Goal: Task Accomplishment & Management: Complete application form

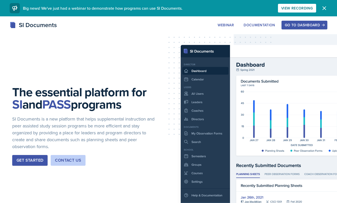
click at [310, 25] on div "Go to Dashboard" at bounding box center [304, 25] width 39 height 4
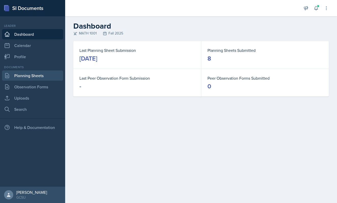
click at [23, 74] on link "Planning Sheets" at bounding box center [32, 75] width 61 height 10
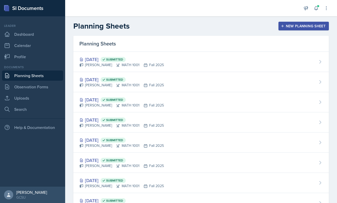
click at [289, 27] on div "New Planning Sheet" at bounding box center [304, 26] width 44 height 4
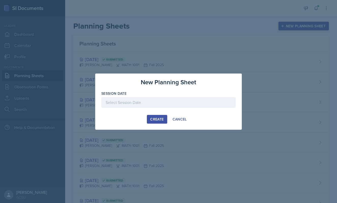
click at [155, 107] on div at bounding box center [168, 102] width 135 height 11
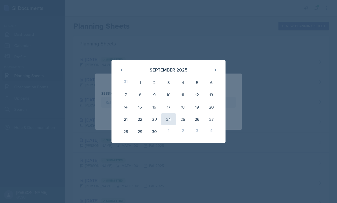
click at [169, 121] on div "24" at bounding box center [169, 119] width 14 height 12
type input "[DATE]"
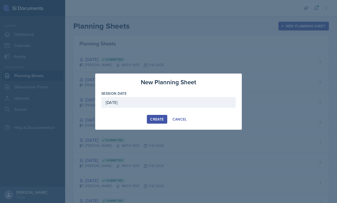
click at [157, 117] on div "Create" at bounding box center [157, 119] width 14 height 4
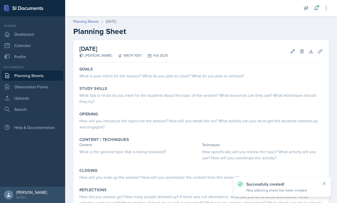
click at [23, 79] on link "Planning Sheets" at bounding box center [32, 75] width 61 height 10
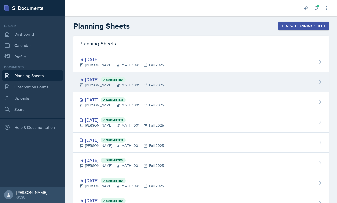
click at [106, 87] on div "[PERSON_NAME] MATH 1001 Fall 2025" at bounding box center [121, 84] width 85 height 5
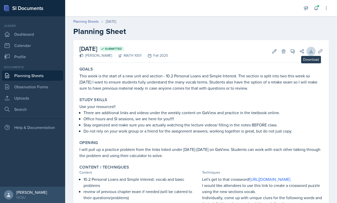
click at [310, 55] on button "Download" at bounding box center [311, 51] width 9 height 9
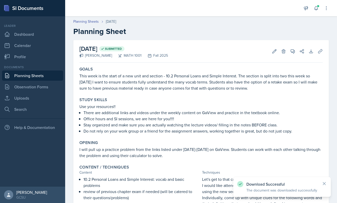
click at [36, 76] on link "Planning Sheets" at bounding box center [32, 75] width 61 height 10
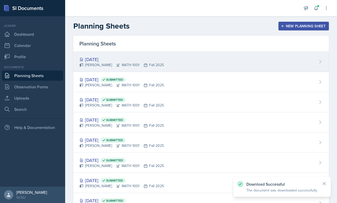
click at [134, 68] on div "[DATE] [PERSON_NAME] MATH 1001 Fall 2025" at bounding box center [201, 62] width 256 height 20
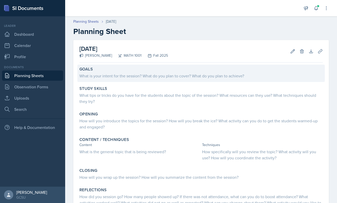
click at [104, 74] on div "What is your intent for the session? What do you plan to cover? What do you pla…" at bounding box center [201, 76] width 244 height 6
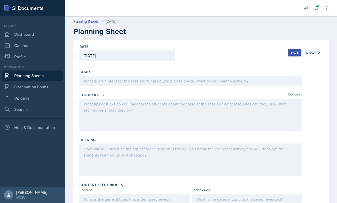
click at [104, 79] on div at bounding box center [190, 80] width 223 height 11
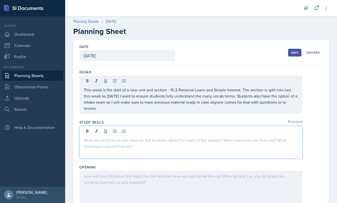
click at [150, 133] on div at bounding box center [190, 142] width 223 height 33
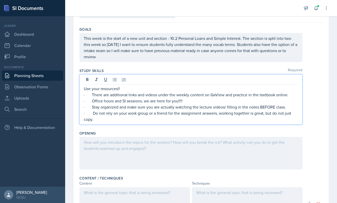
scroll to position [43, 0]
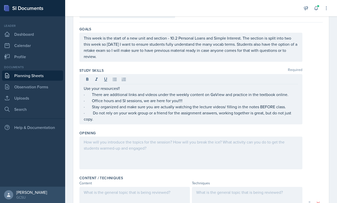
click at [134, 156] on div at bounding box center [190, 152] width 223 height 33
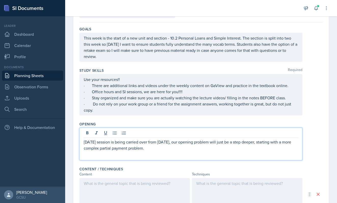
click at [84, 143] on p "[DATE] session is being carried over from [DATE], our opening problem will just…" at bounding box center [191, 145] width 215 height 12
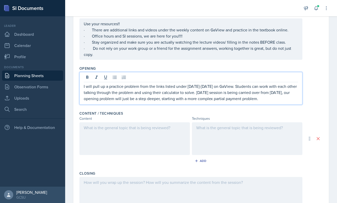
scroll to position [103, 0]
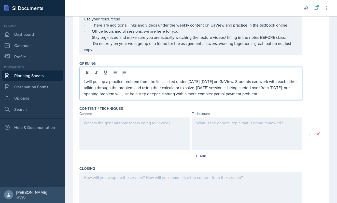
click at [140, 127] on div at bounding box center [134, 133] width 111 height 33
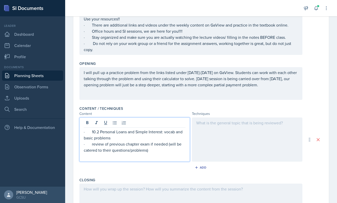
click at [126, 138] on p "· 10.2 Personal Loans and Simple Interest: vocab and basic problems" at bounding box center [135, 134] width 102 height 12
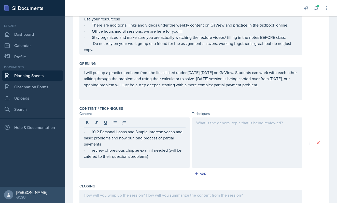
click at [230, 138] on div at bounding box center [247, 142] width 111 height 50
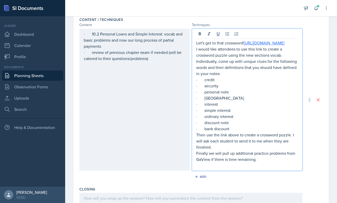
scroll to position [193, 0]
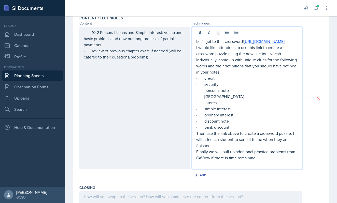
click at [235, 130] on p "· bank discount" at bounding box center [247, 127] width 102 height 6
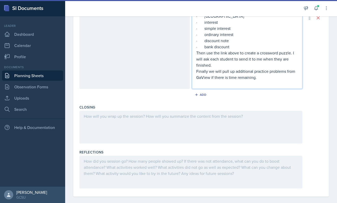
scroll to position [276, 0]
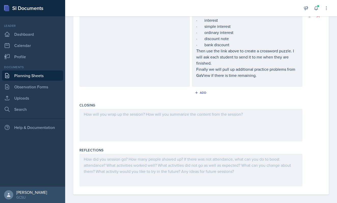
click at [101, 139] on div at bounding box center [190, 125] width 223 height 33
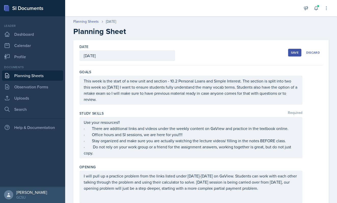
scroll to position [0, 0]
click at [85, 82] on div "This week is the start of a new unit and section - 10.2 Personal Loans and Simp…" at bounding box center [190, 89] width 223 height 29
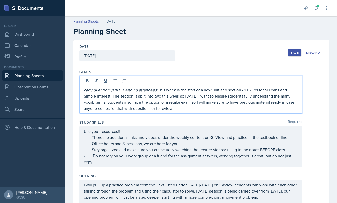
click at [84, 91] on div "carry over from [DATE] with no attendees *This week is the start of a new unit …" at bounding box center [190, 94] width 223 height 38
click at [86, 90] on em "carry over from [DATE] with no attendees" at bounding box center [120, 90] width 73 height 6
click at [163, 90] on p "*carry over from [DATE] with no attendees *This week is the start of a new unit…" at bounding box center [191, 99] width 215 height 24
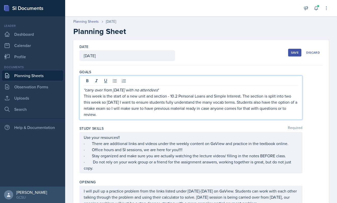
click at [293, 50] on button "Save" at bounding box center [294, 53] width 13 height 8
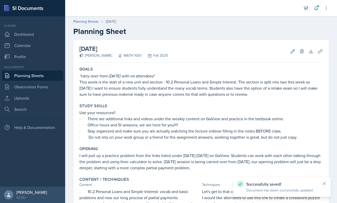
click at [43, 75] on link "Planning Sheets" at bounding box center [32, 75] width 61 height 10
